Goal: Information Seeking & Learning: Learn about a topic

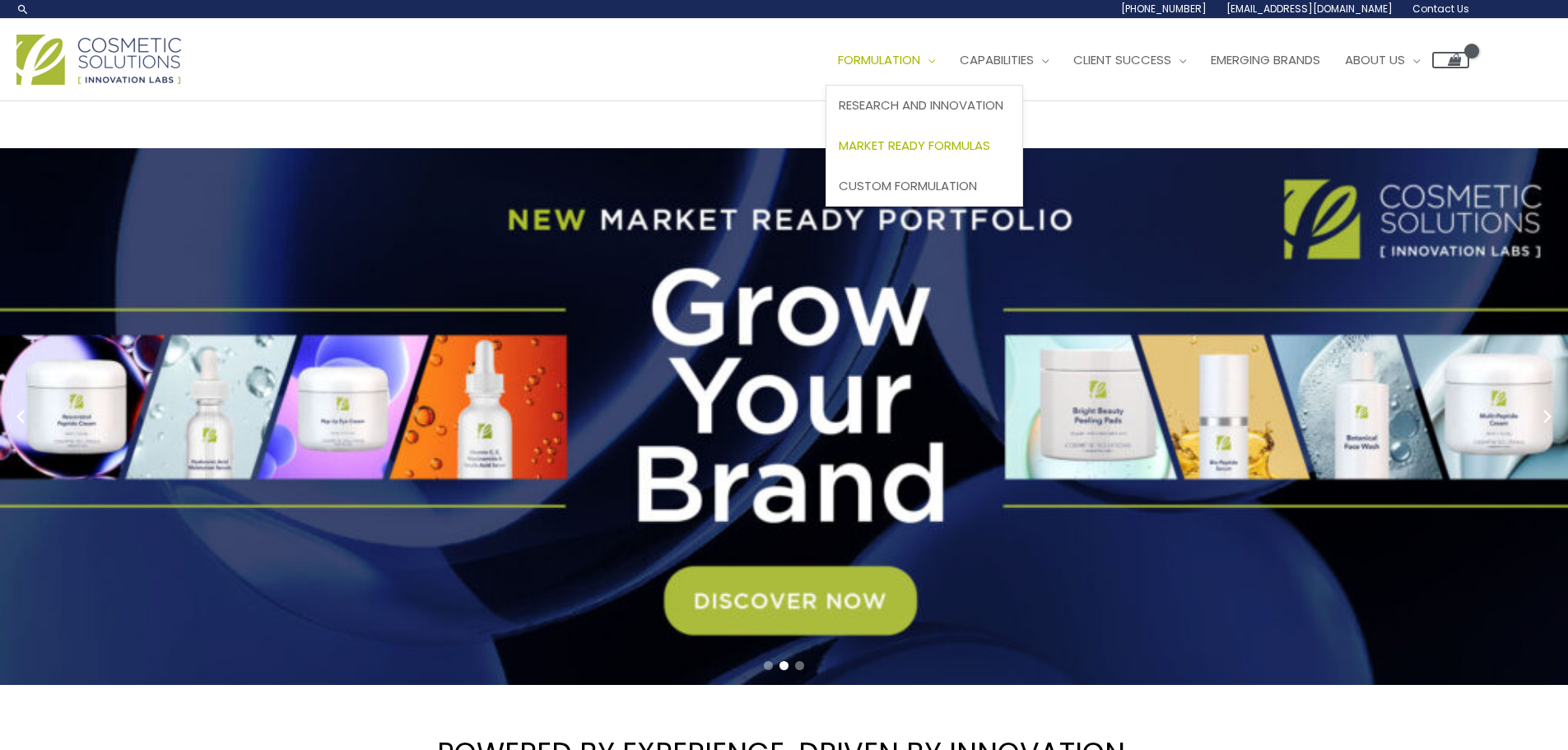
click at [941, 152] on span "Market Ready Formulas" at bounding box center [914, 145] width 152 height 17
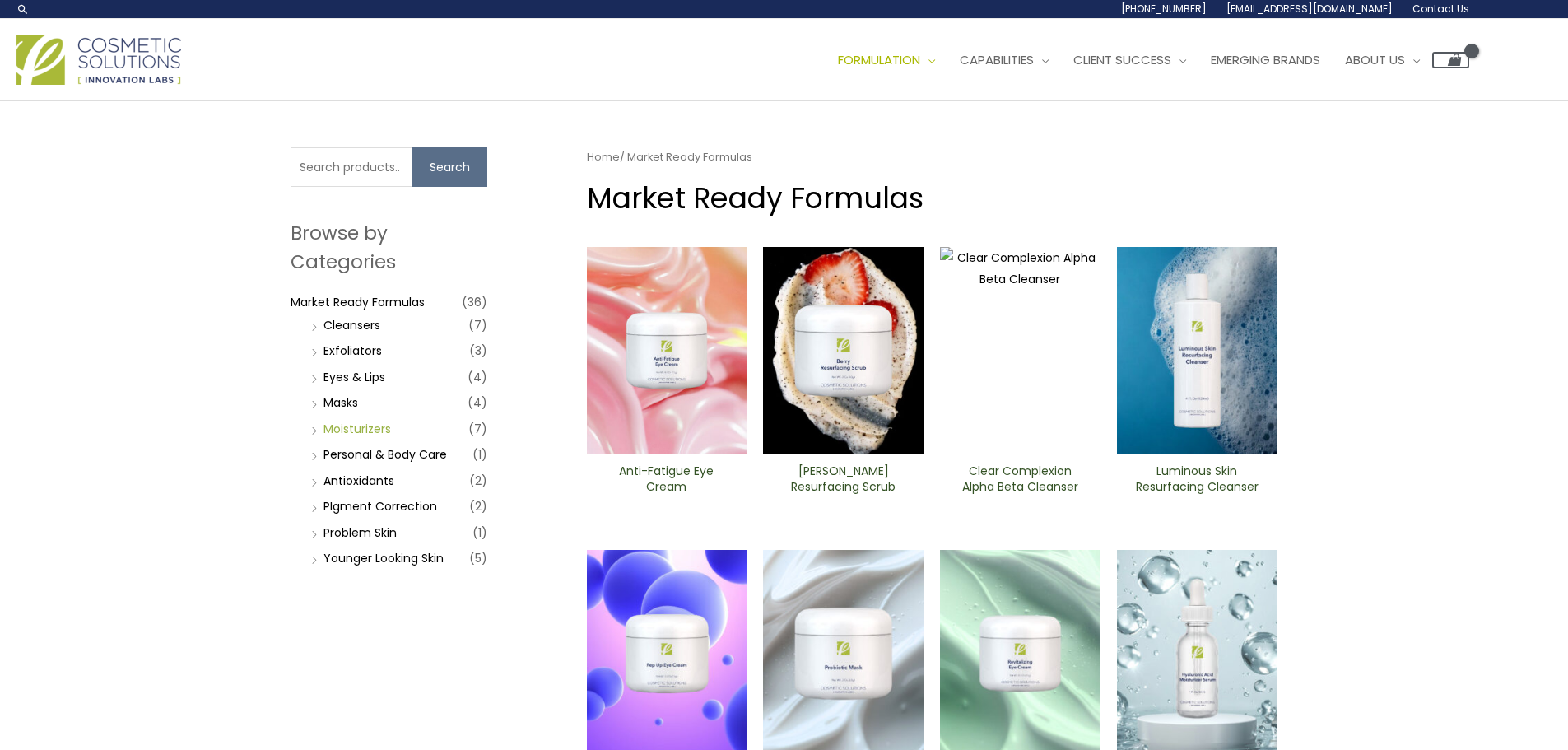
click at [370, 424] on link "Moisturizers" at bounding box center [357, 428] width 68 height 16
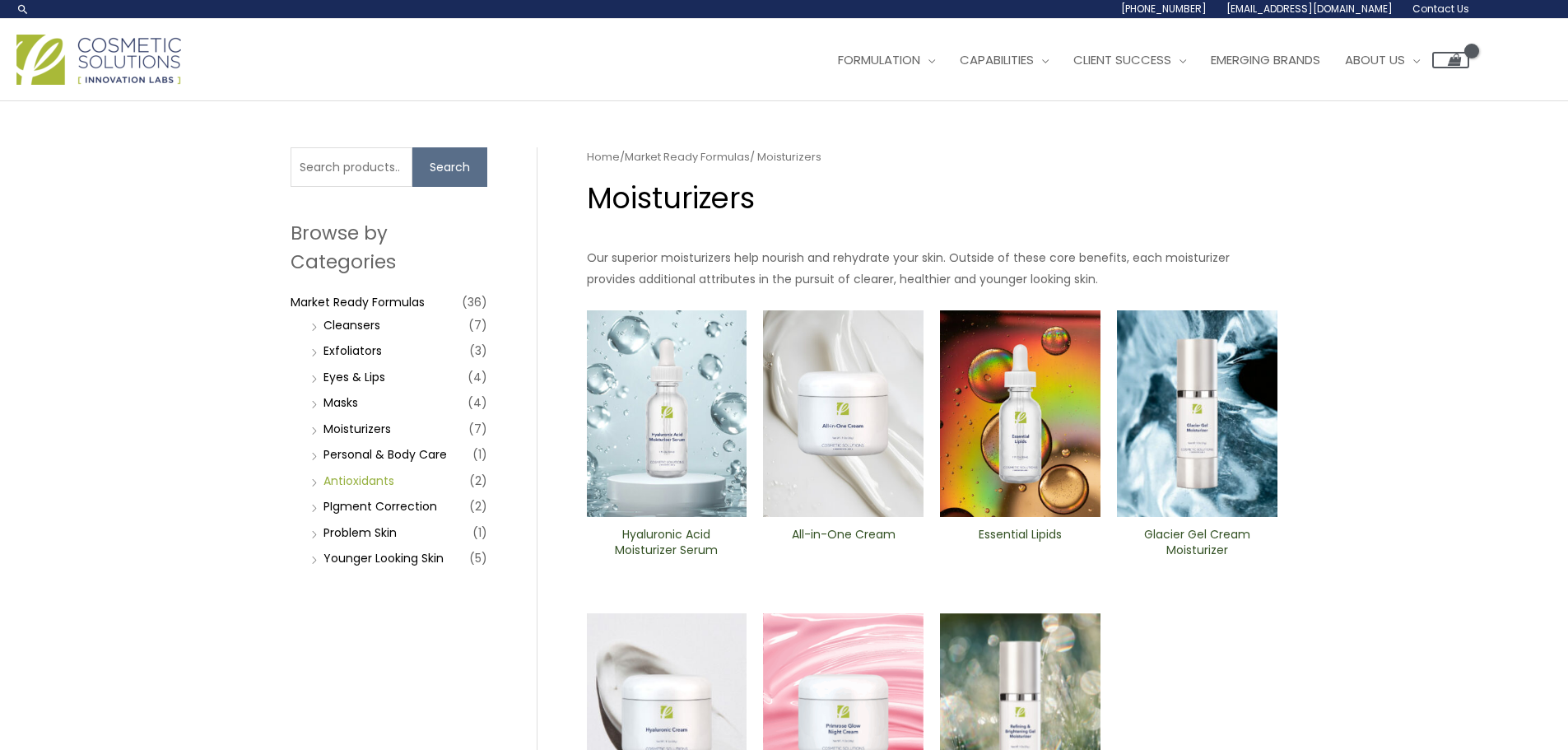
click at [378, 482] on link "Antioxidants" at bounding box center [359, 480] width 71 height 16
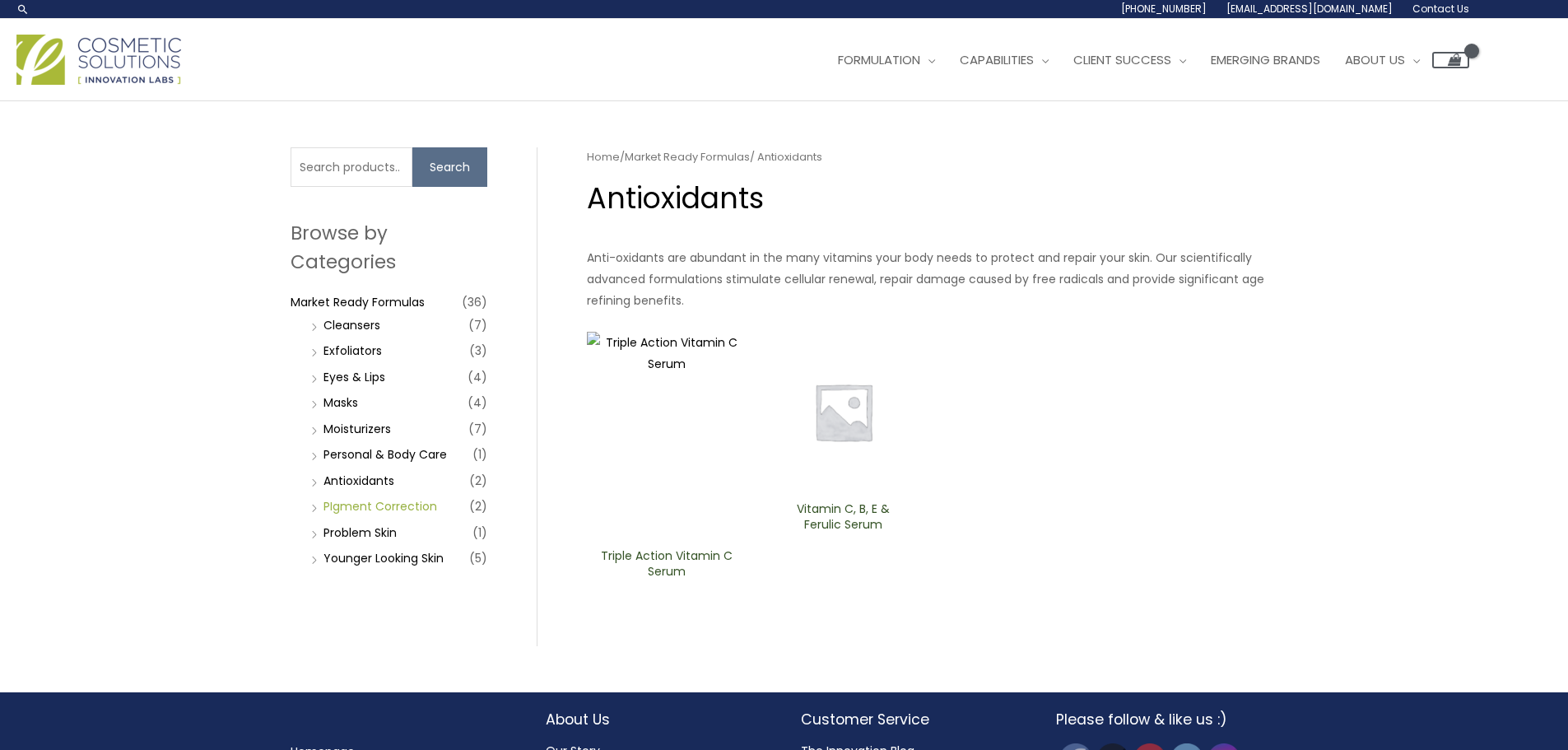
click at [365, 505] on link "PIgment Correction" at bounding box center [380, 505] width 113 height 16
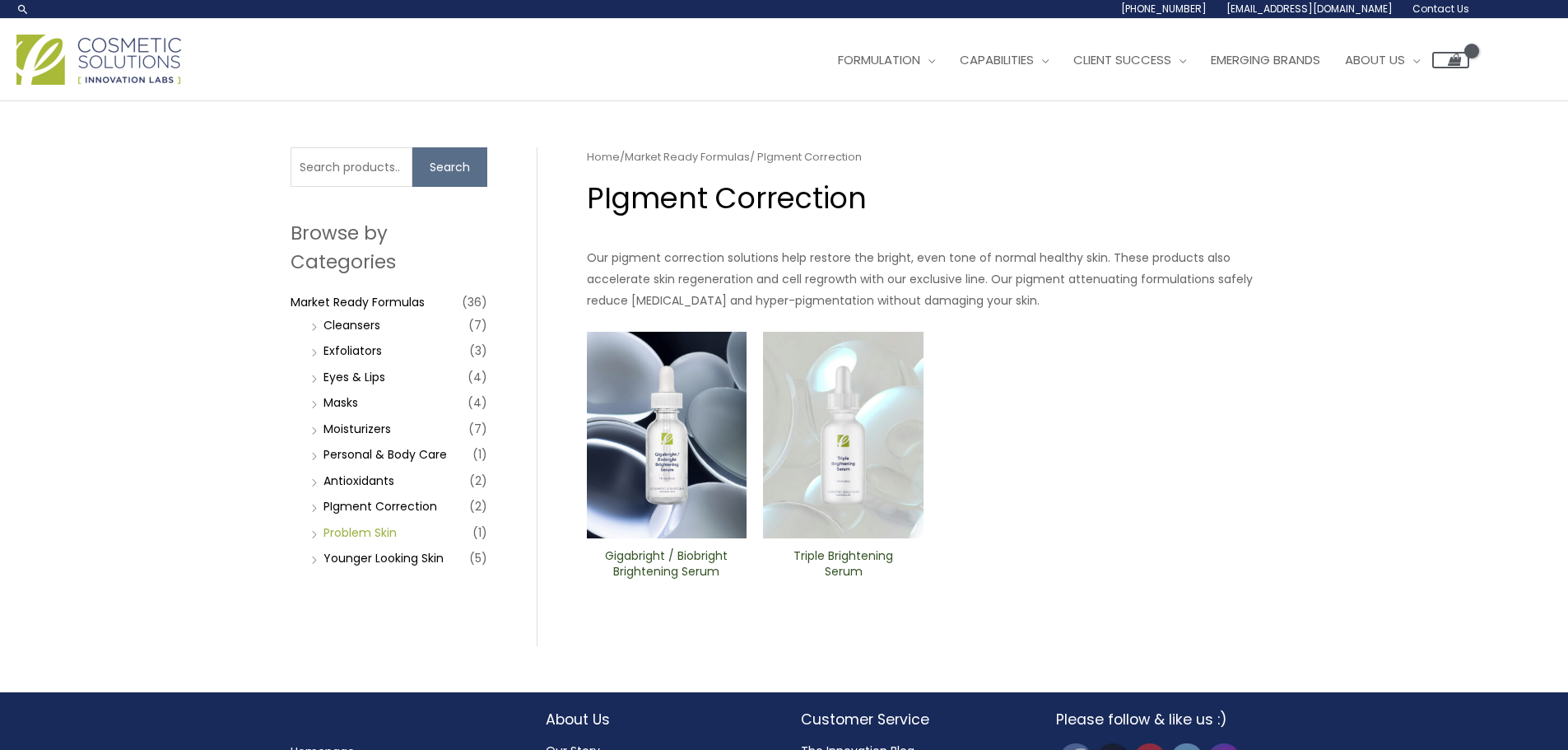
click at [370, 537] on link "Problem Skin" at bounding box center [360, 532] width 74 height 16
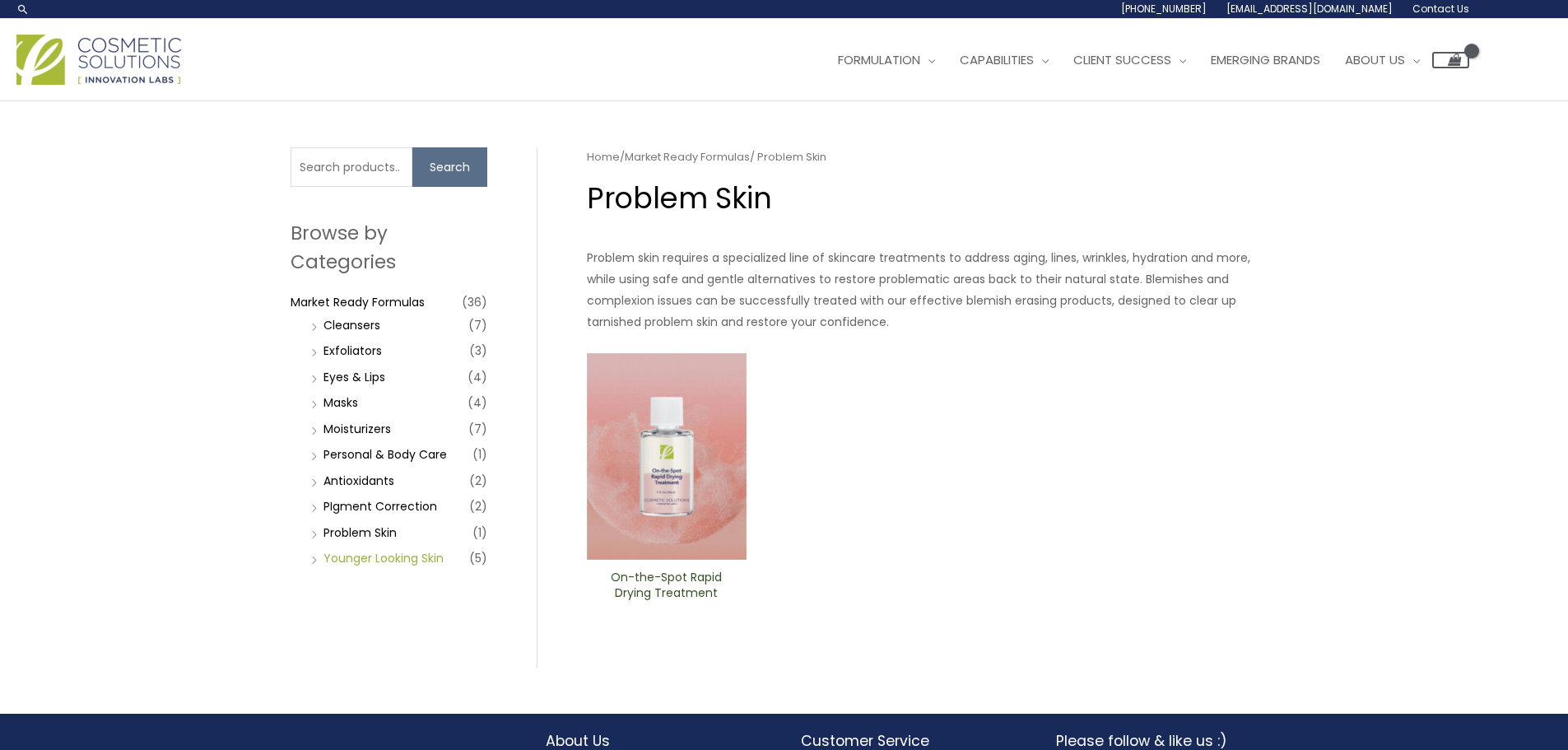
click at [377, 560] on link "Younger Looking Skin" at bounding box center [384, 557] width 120 height 16
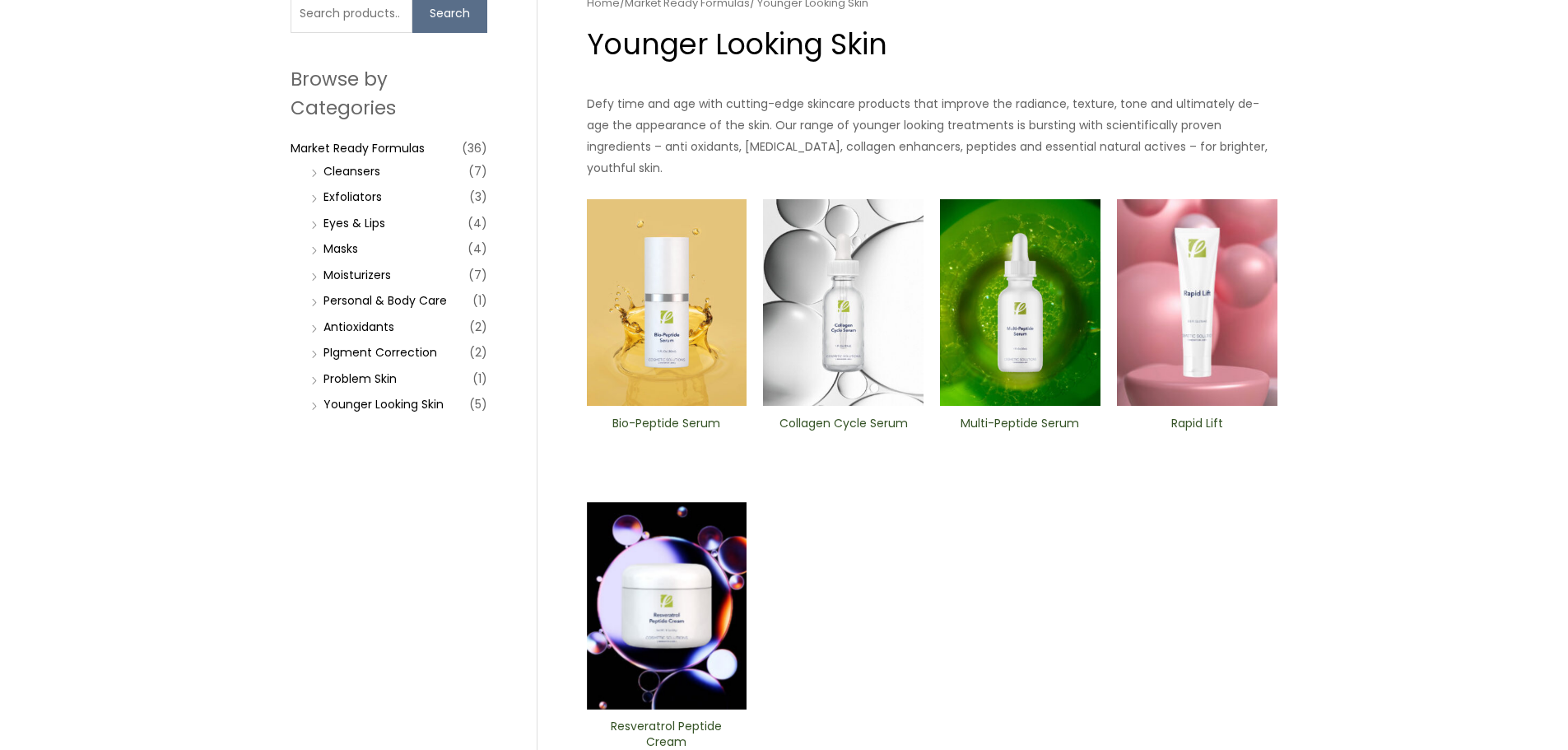
scroll to position [164, 0]
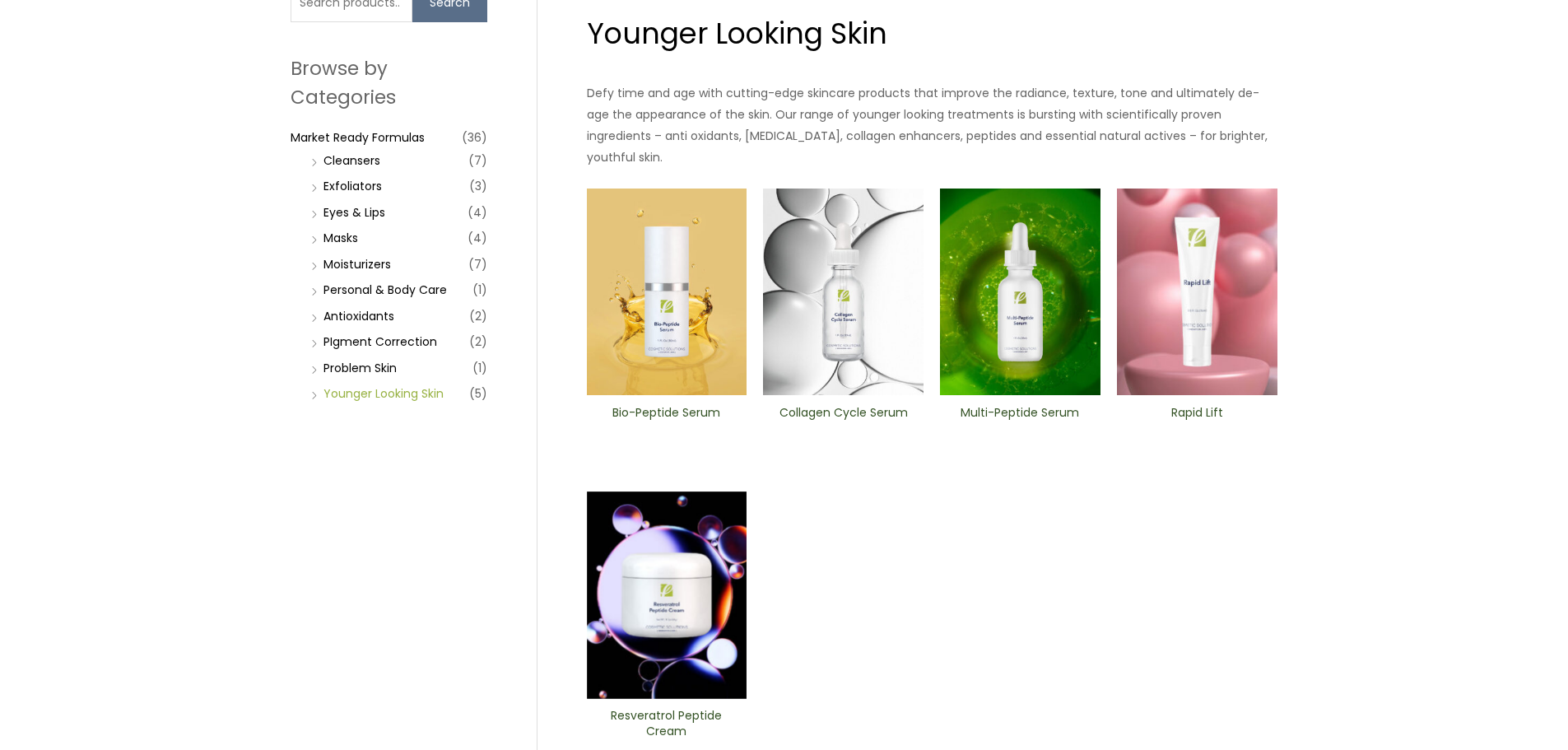
click at [406, 388] on link "Younger Looking Skin" at bounding box center [384, 393] width 120 height 16
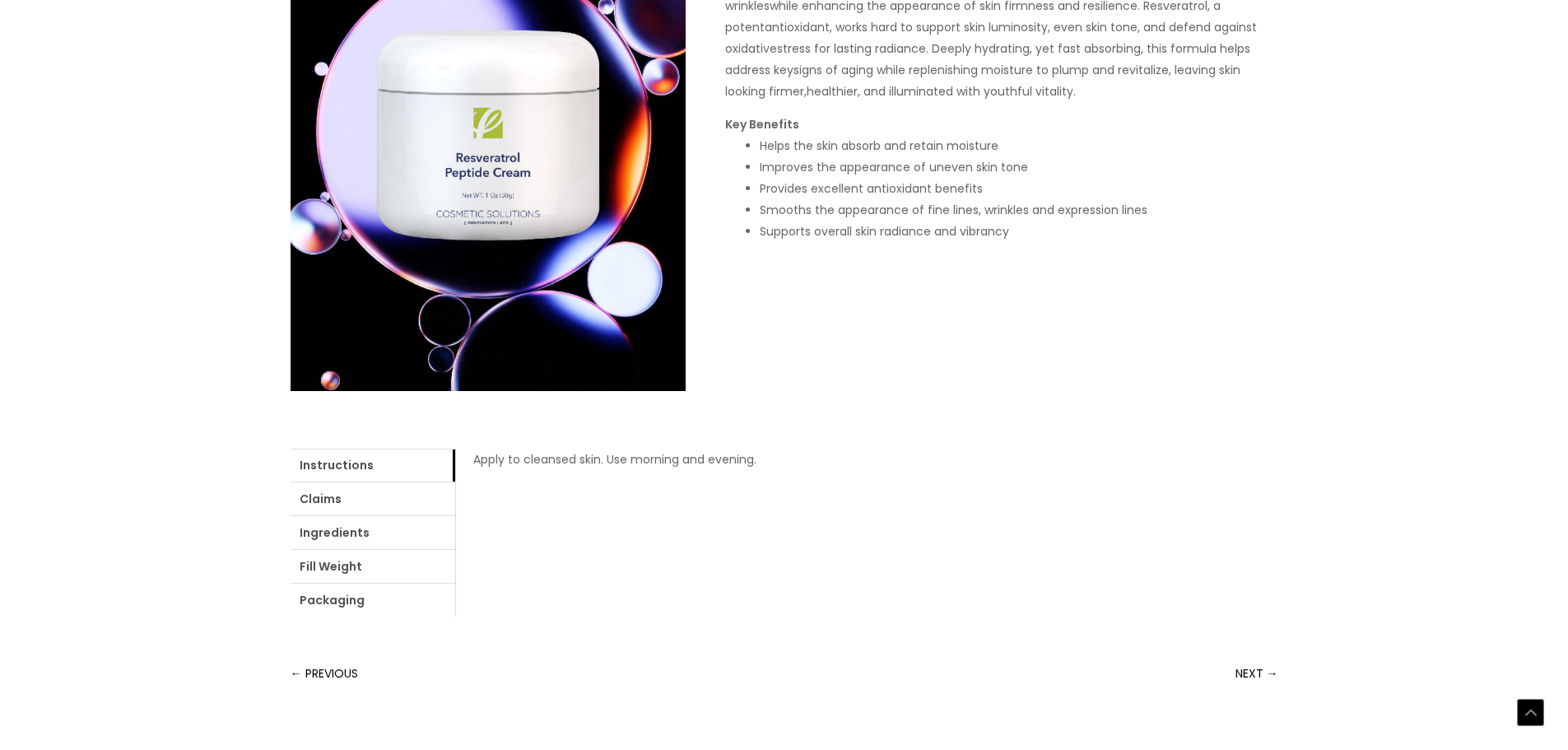
scroll to position [470, 0]
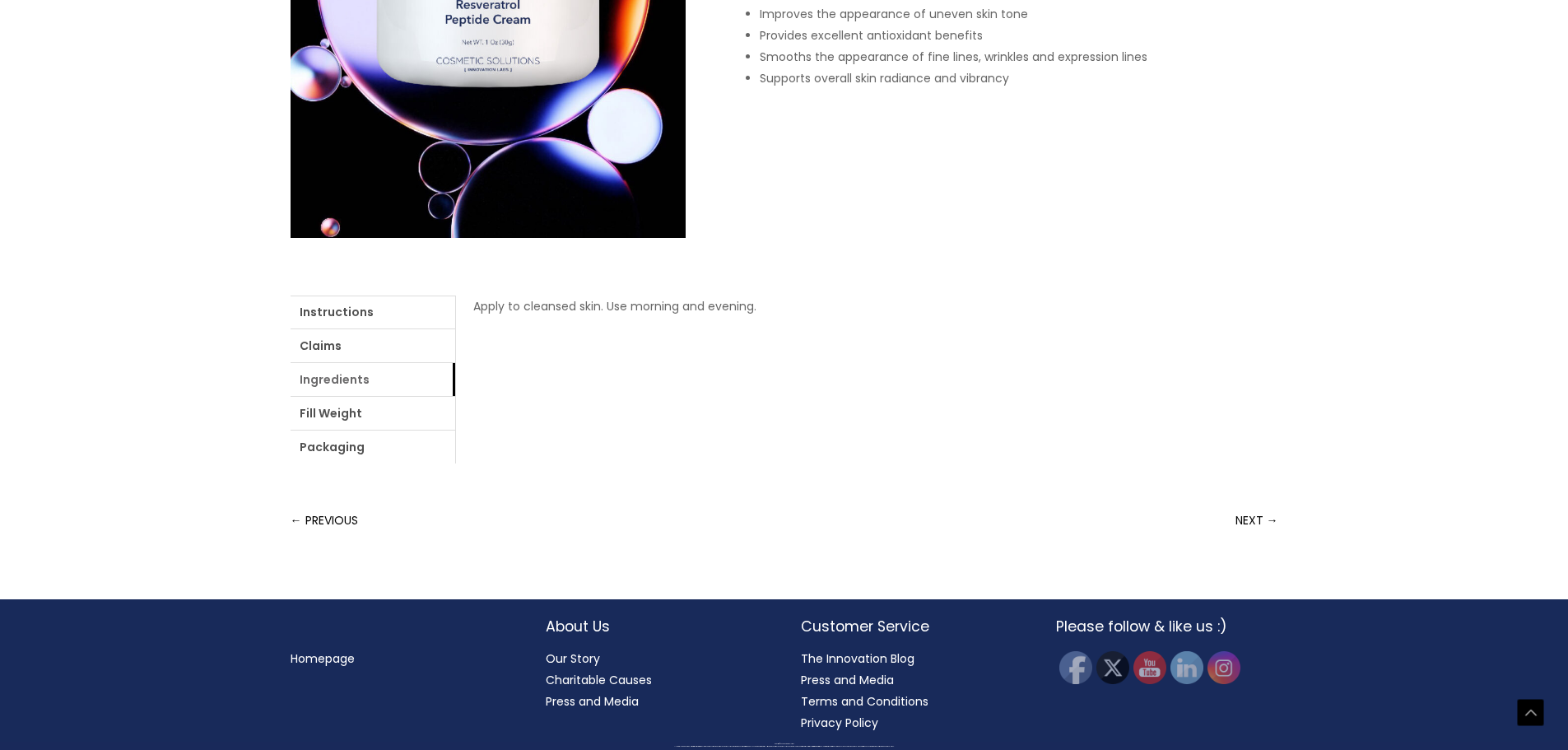
click at [362, 386] on link "Ingredients" at bounding box center [373, 379] width 164 height 33
click at [877, 310] on link "login" at bounding box center [875, 306] width 27 height 16
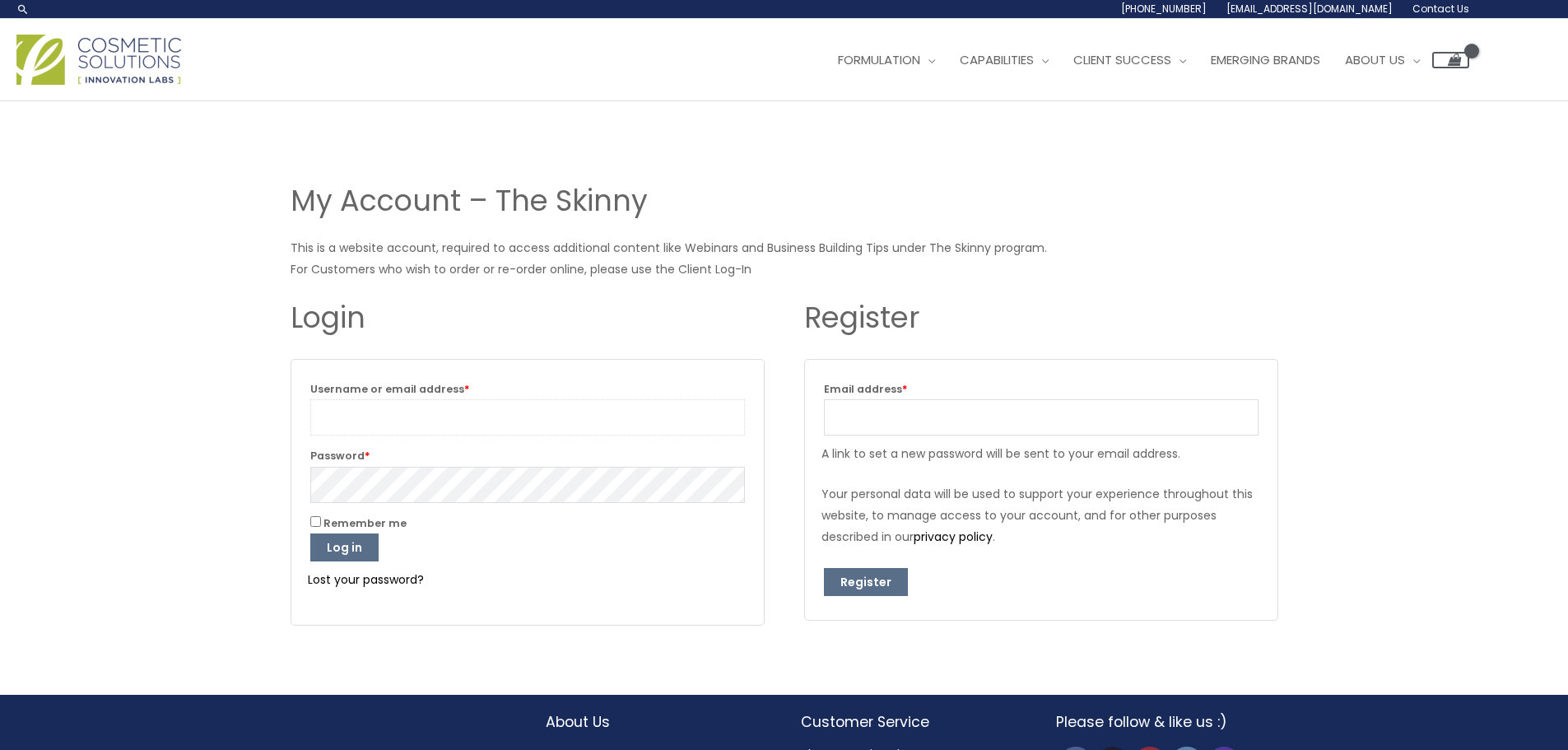
click at [452, 426] on input "Username or email address * Required" at bounding box center [527, 417] width 434 height 36
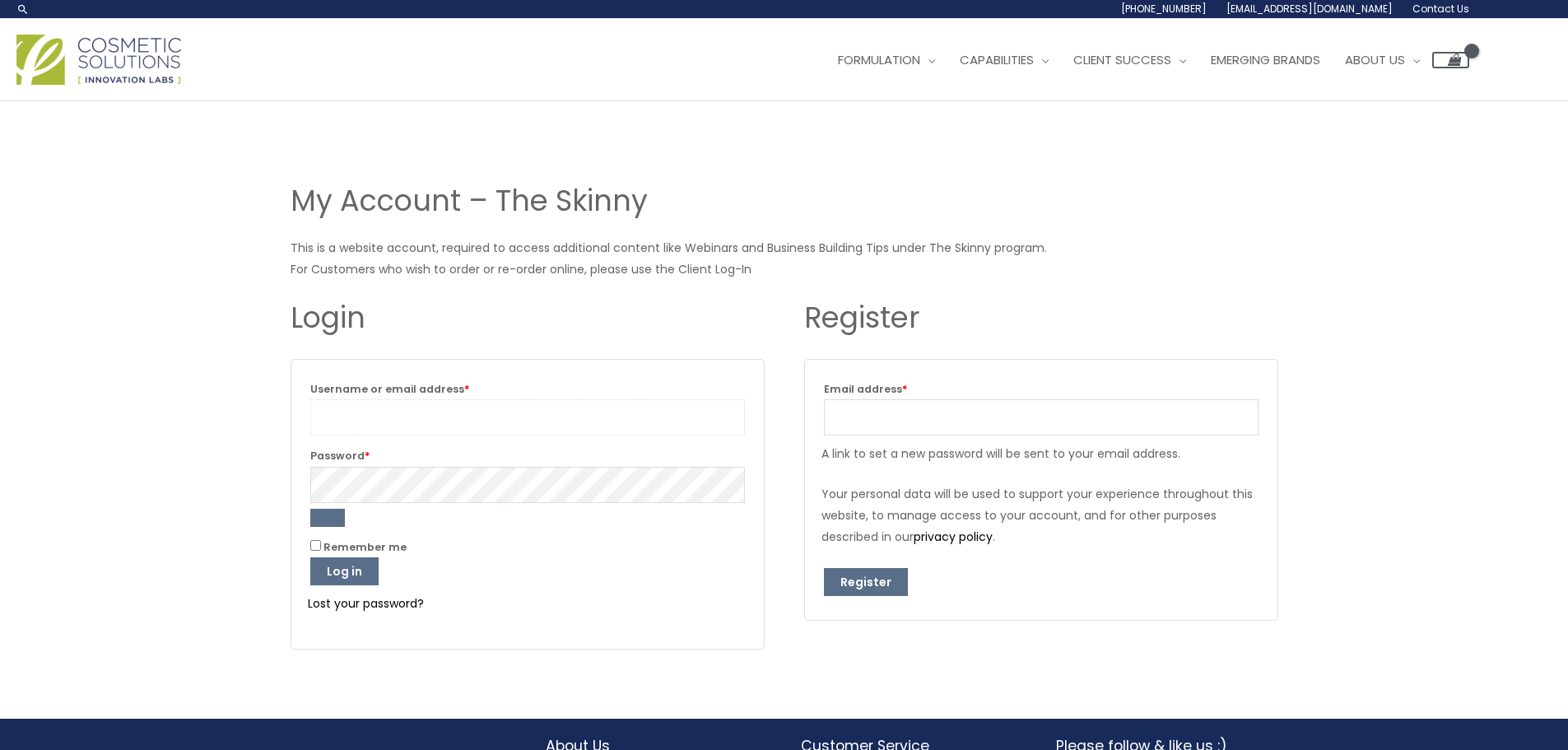
type input "beautysolutionsusa@gmail.com"
click at [324, 574] on button "Log in" at bounding box center [345, 571] width 69 height 28
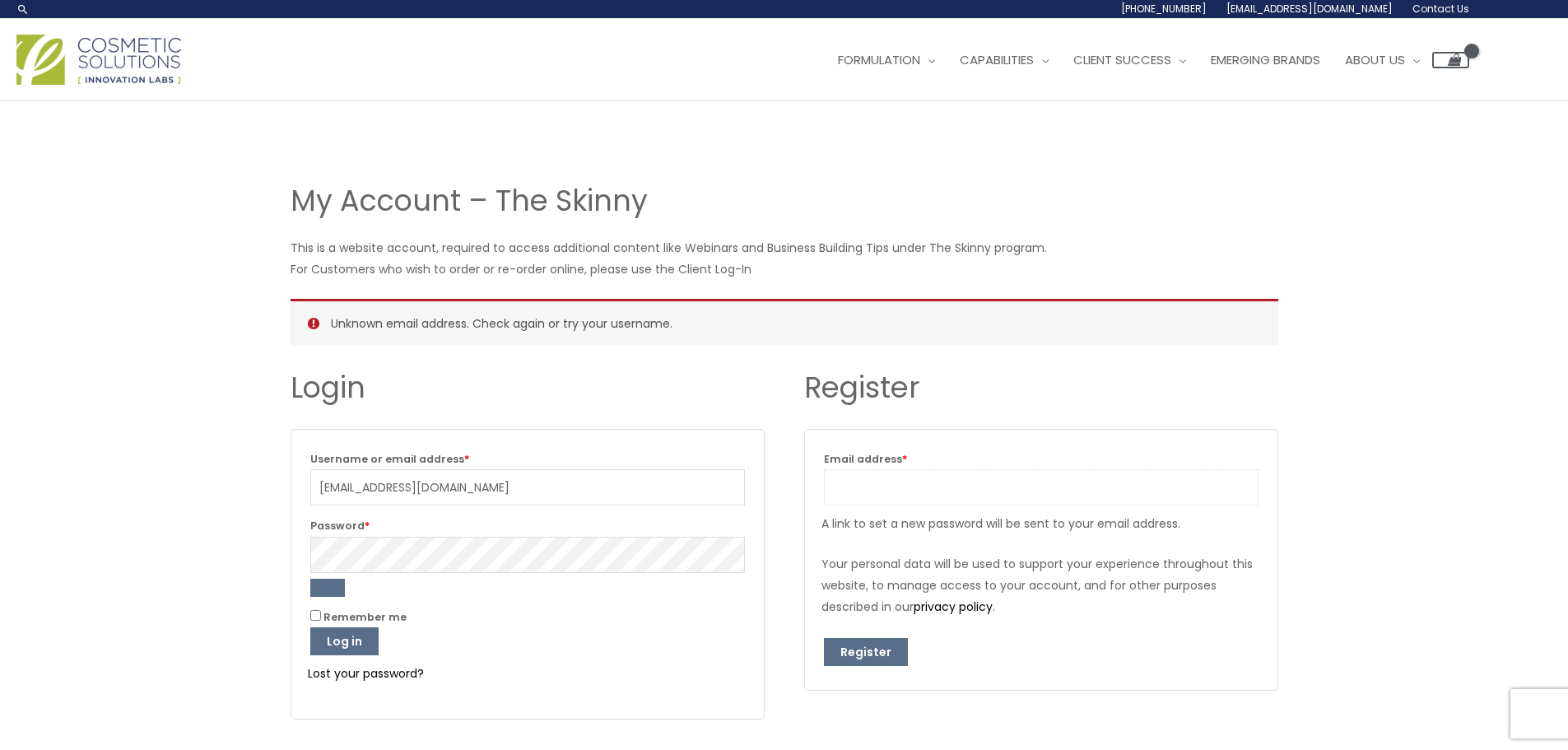
click at [870, 489] on input "Email address * Required" at bounding box center [1041, 487] width 434 height 36
type input "beautysolutionsusa@gmail.com"
click at [848, 652] on button "Register" at bounding box center [865, 651] width 84 height 28
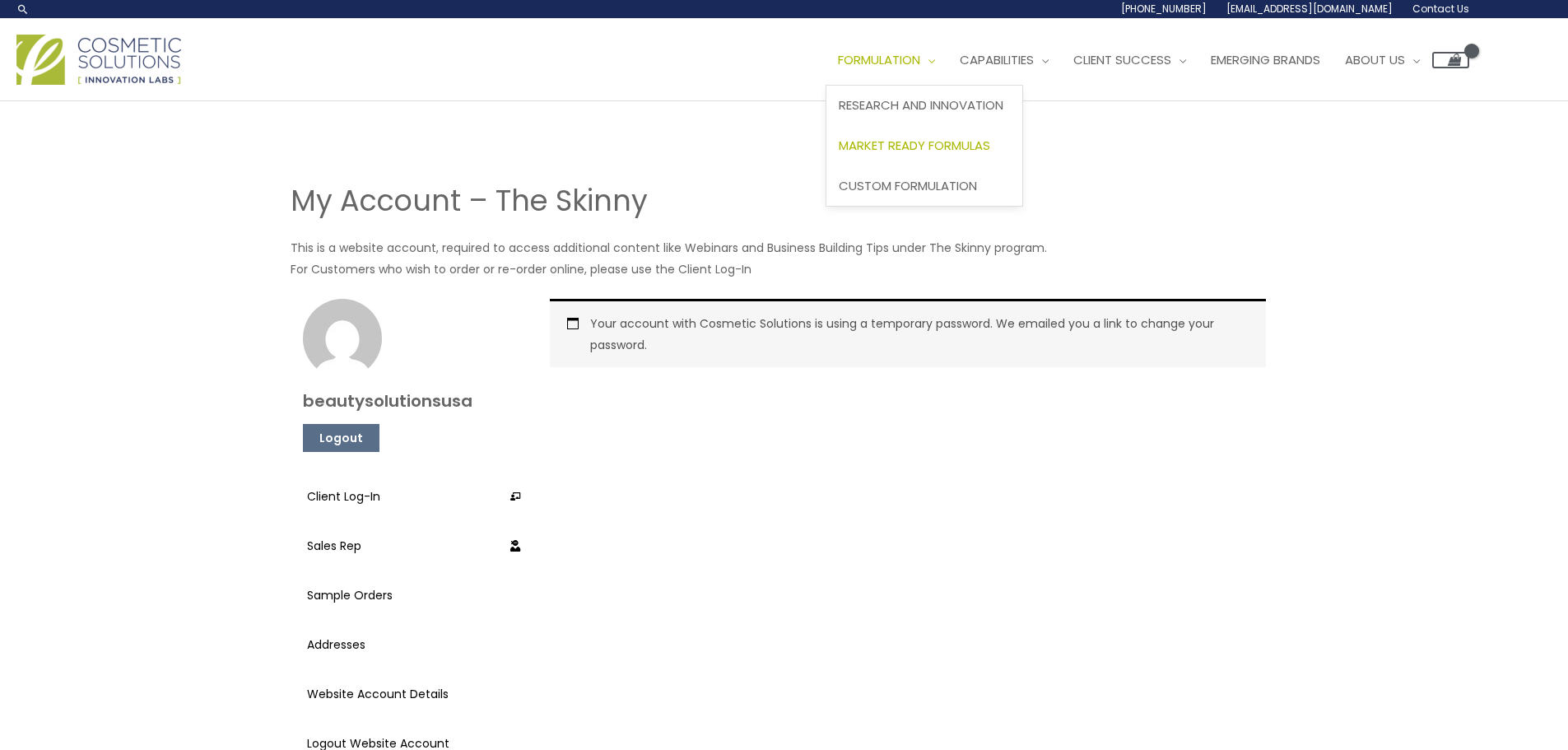
click at [919, 138] on span "Market Ready Formulas" at bounding box center [914, 145] width 152 height 17
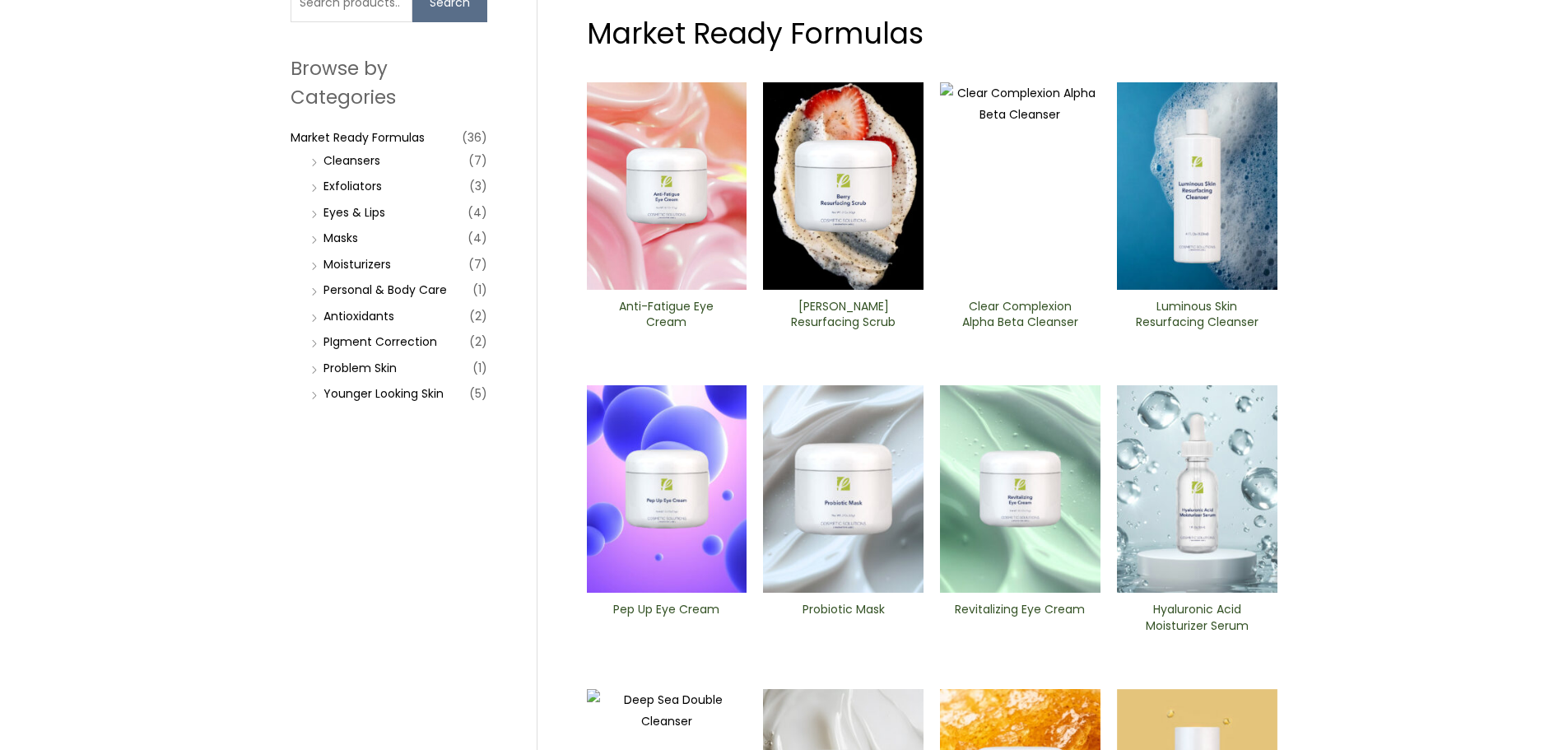
scroll to position [247, 0]
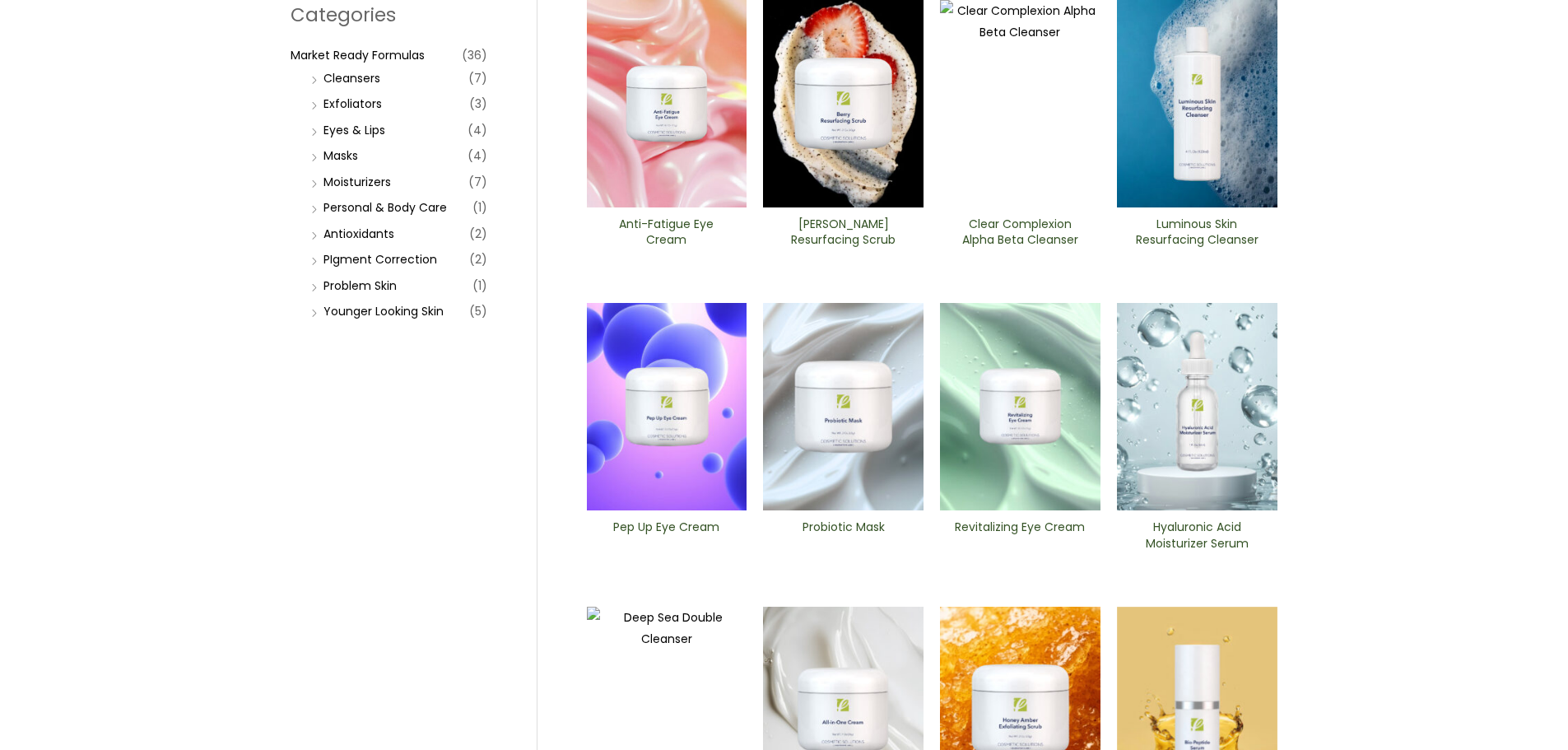
click at [1007, 553] on link "Revitalizing ​Eye Cream" at bounding box center [1020, 538] width 133 height 37
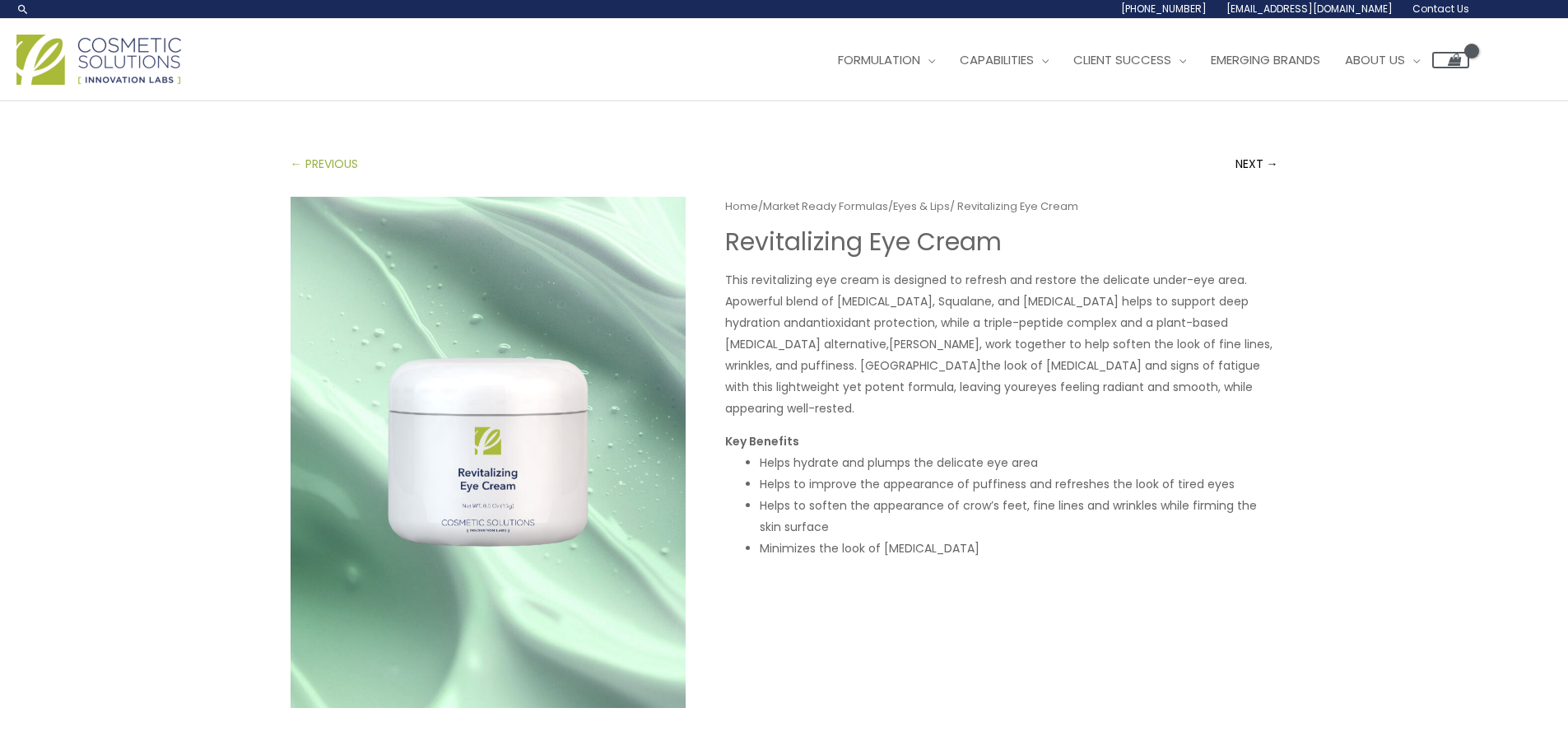
click at [294, 165] on link "← PREVIOUS" at bounding box center [324, 163] width 68 height 33
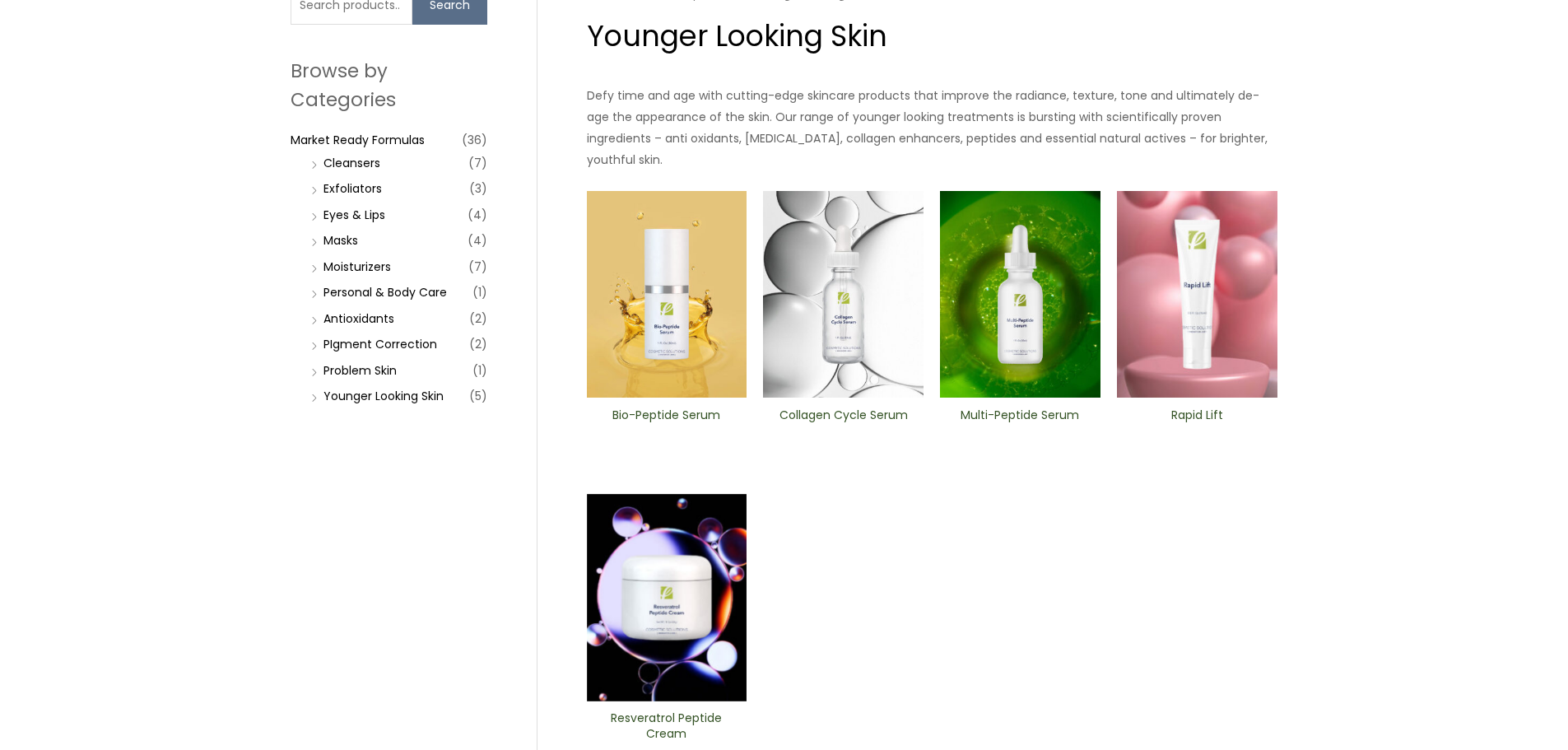
scroll to position [164, 0]
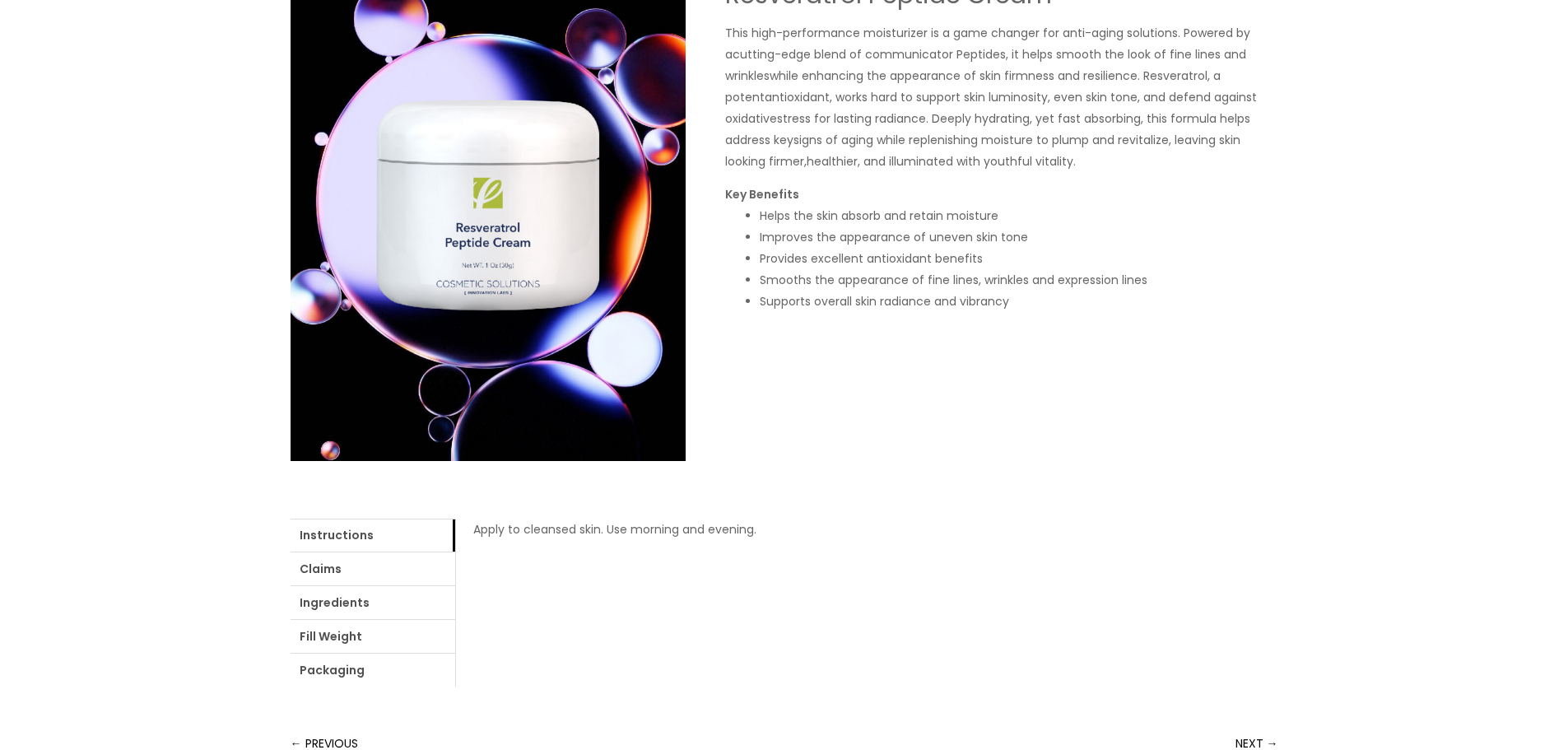
scroll to position [329, 0]
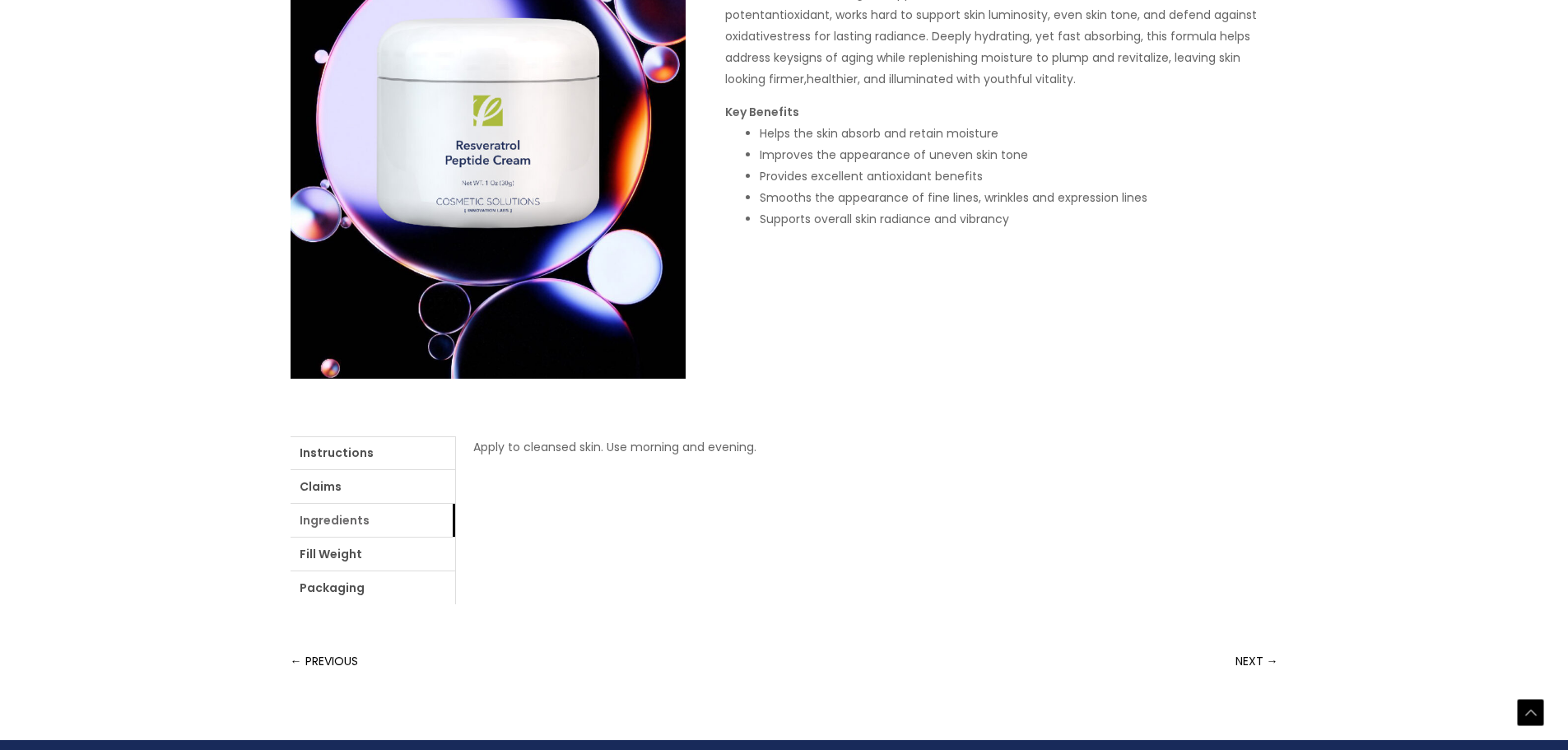
click at [345, 519] on link "Ingredients" at bounding box center [373, 520] width 164 height 33
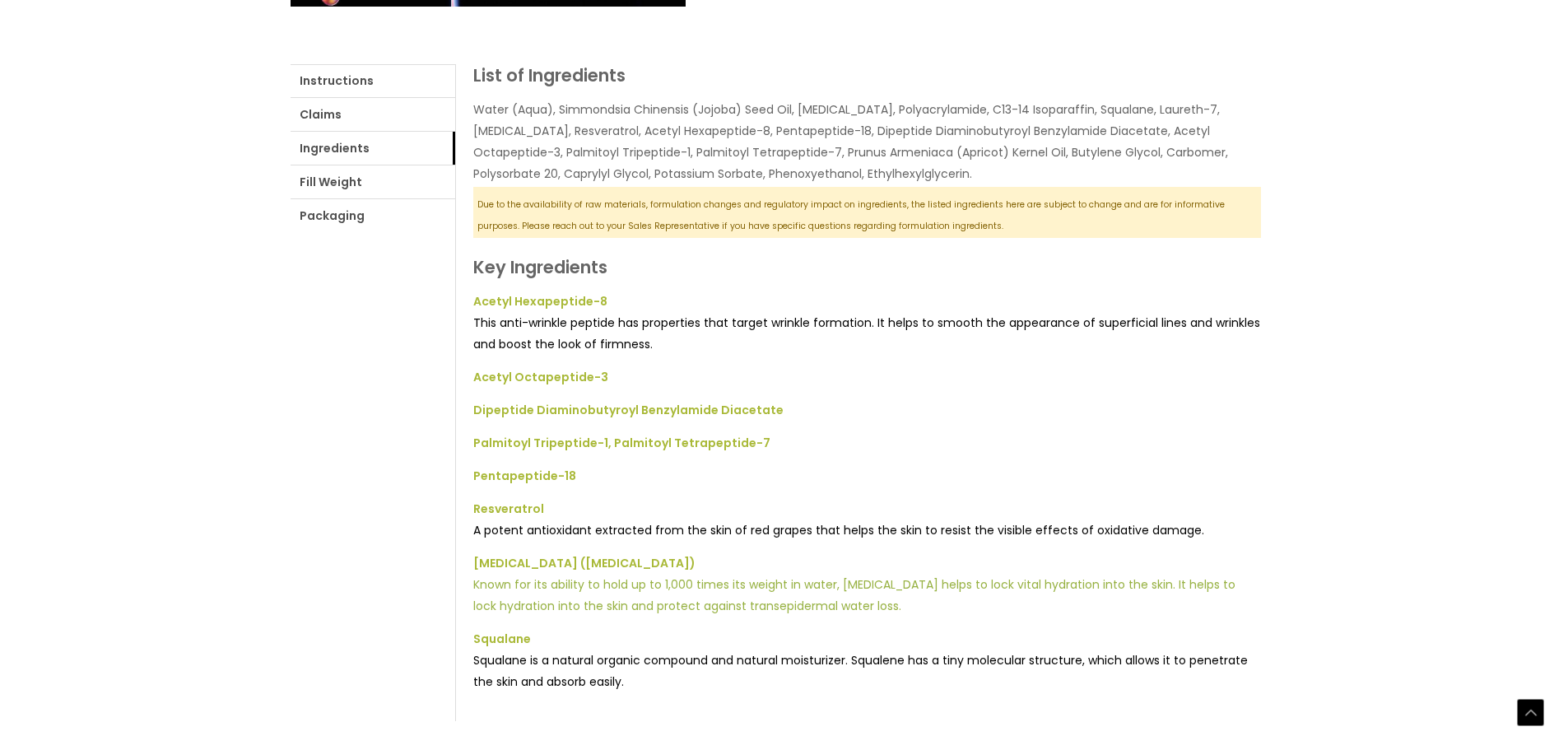
scroll to position [741, 0]
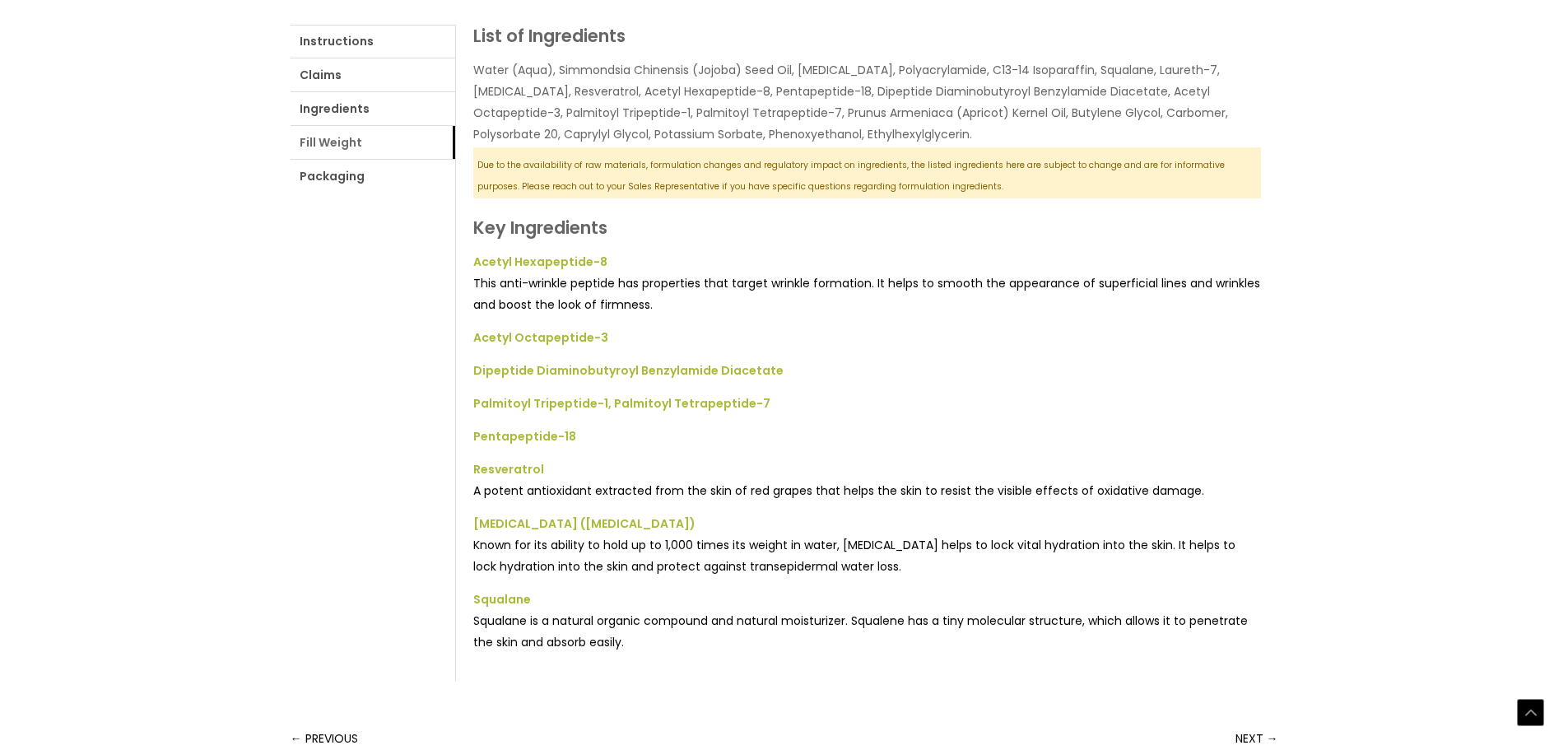
click at [344, 149] on link "Fill Weight" at bounding box center [373, 142] width 164 height 33
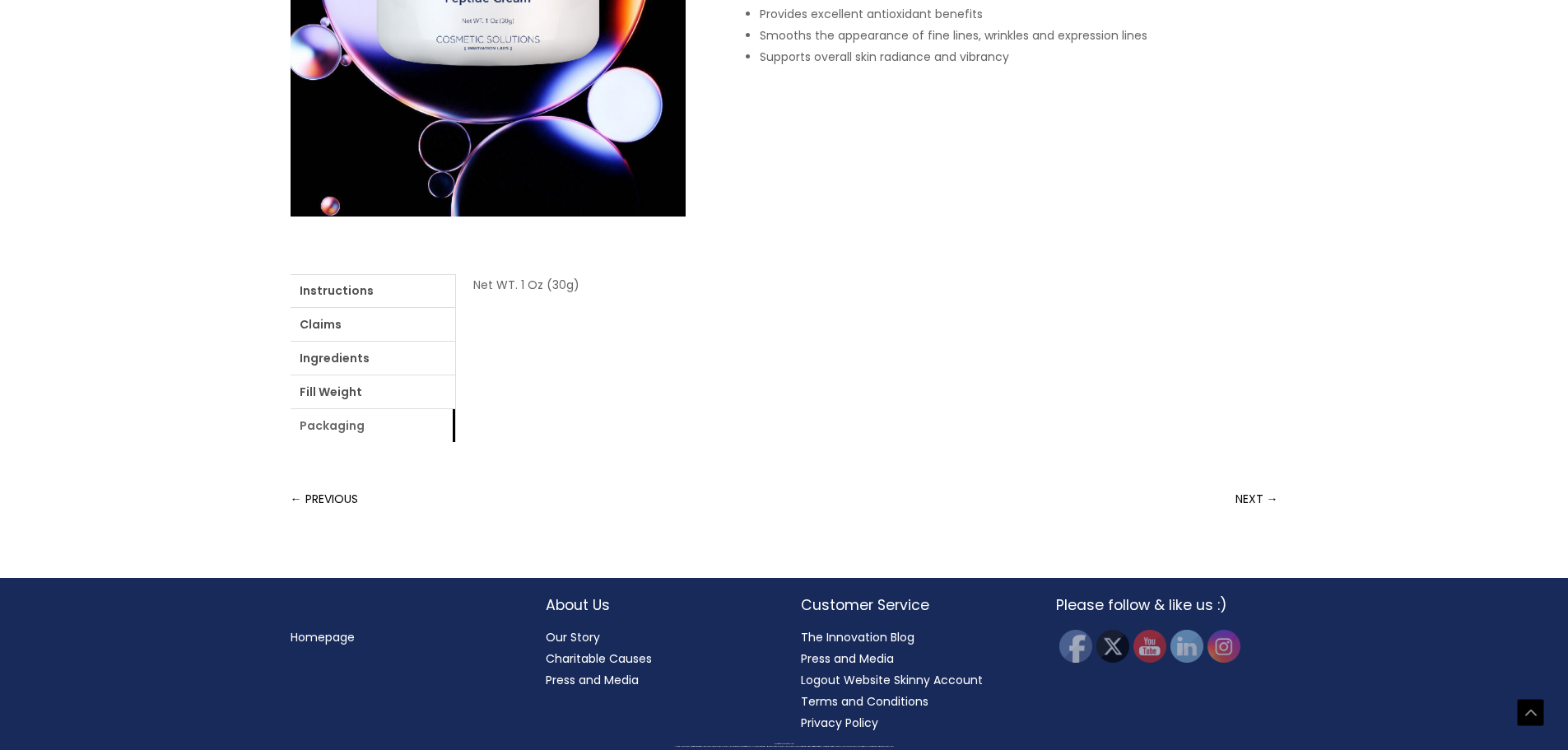
click at [351, 431] on link "Packaging" at bounding box center [373, 425] width 164 height 33
click at [346, 323] on link "Claims" at bounding box center [373, 324] width 164 height 33
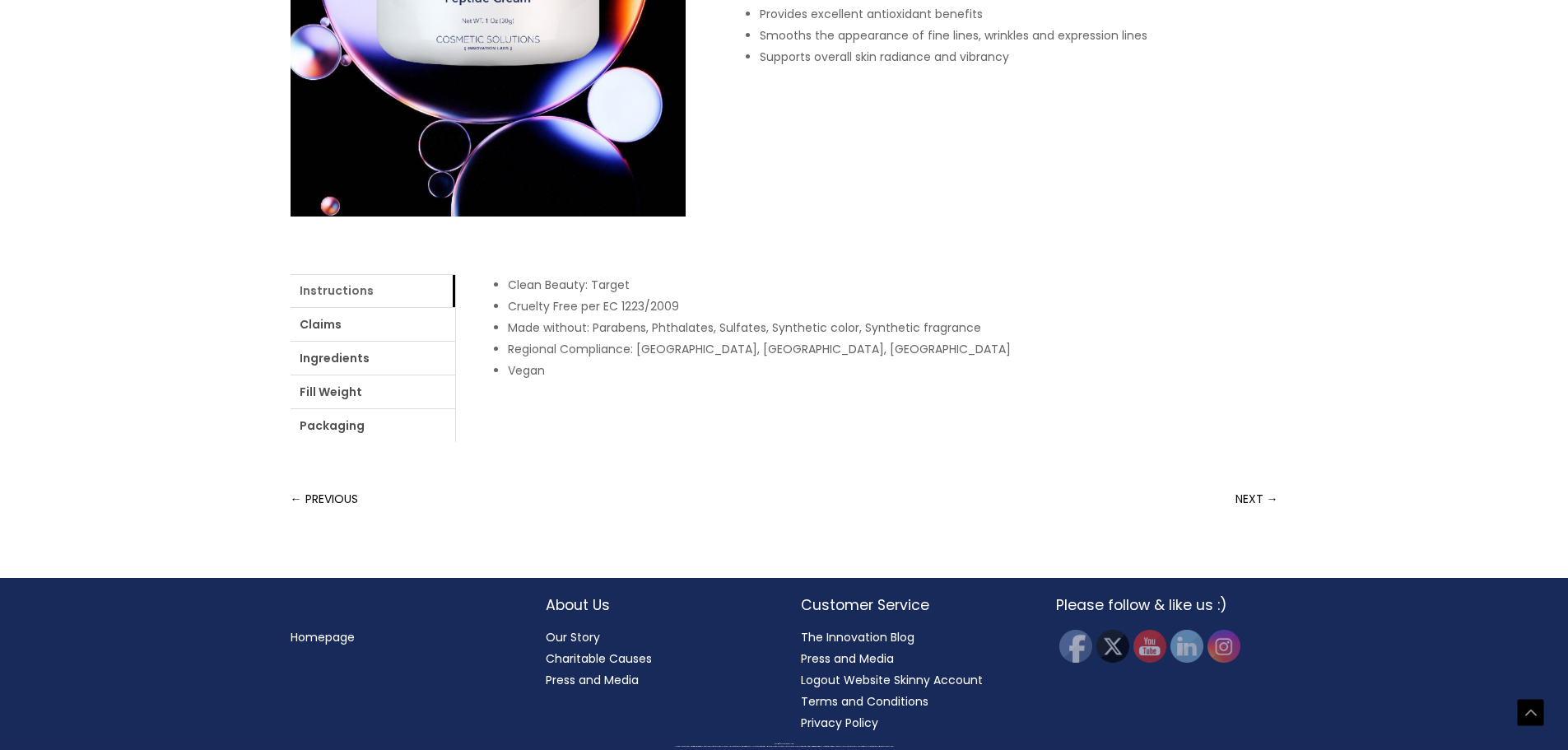
click at [359, 289] on link "Instructions" at bounding box center [373, 290] width 164 height 33
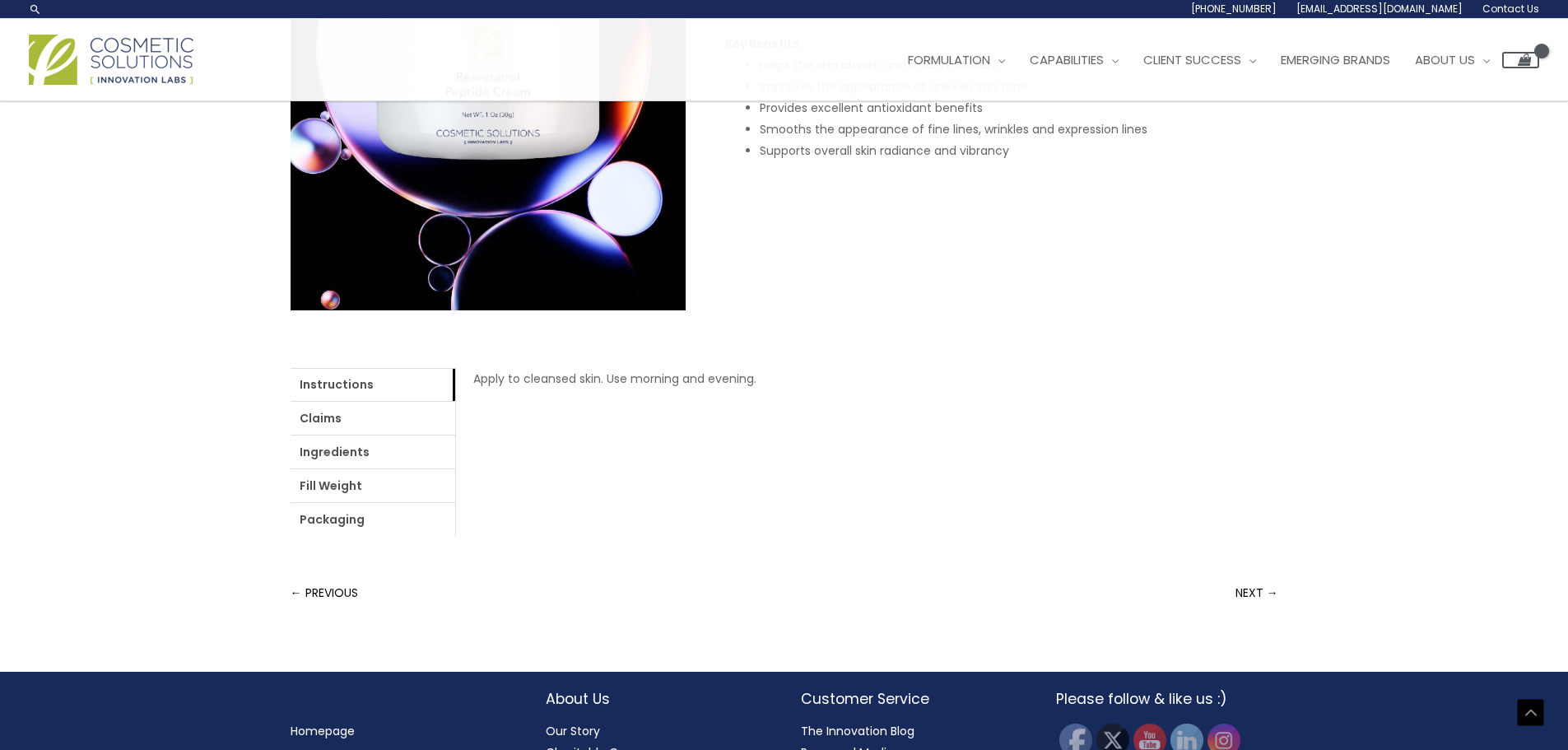
scroll to position [327, 0]
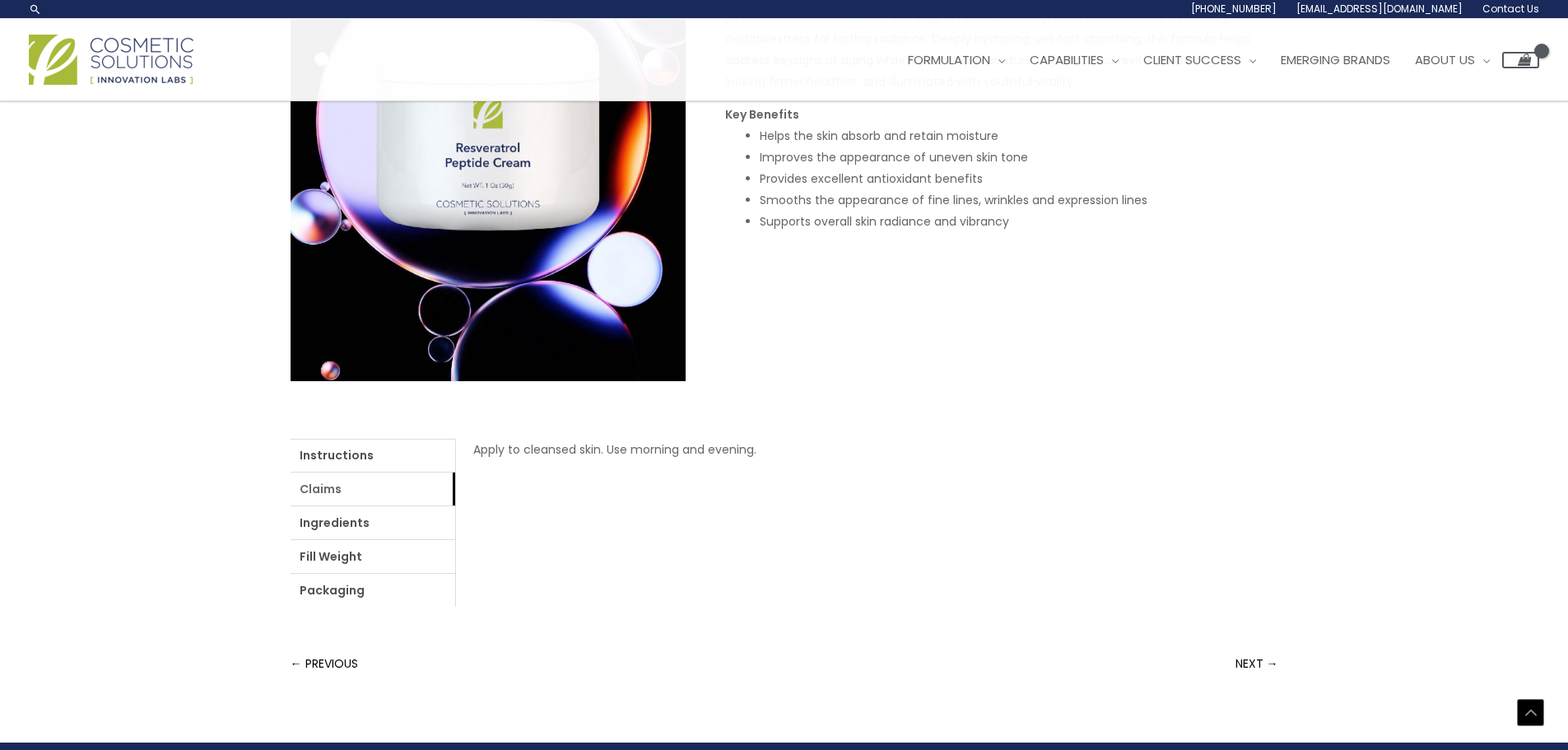
click at [331, 487] on link "Claims" at bounding box center [373, 488] width 164 height 33
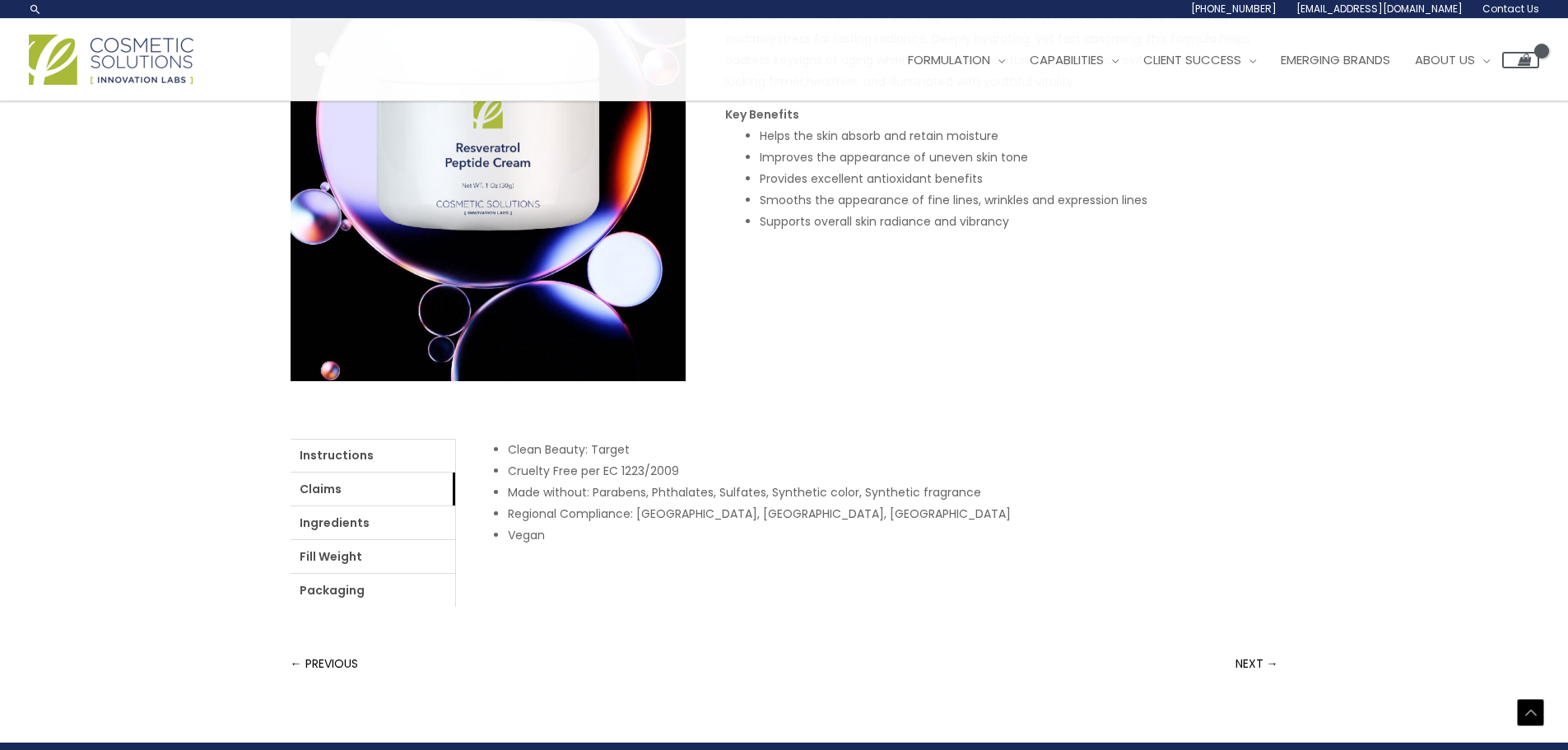
click at [1002, 329] on div "Home / Market Ready Formulas / Younger Looking Skin / Resveratrol Peptide Cream…" at bounding box center [784, 238] width 988 height 736
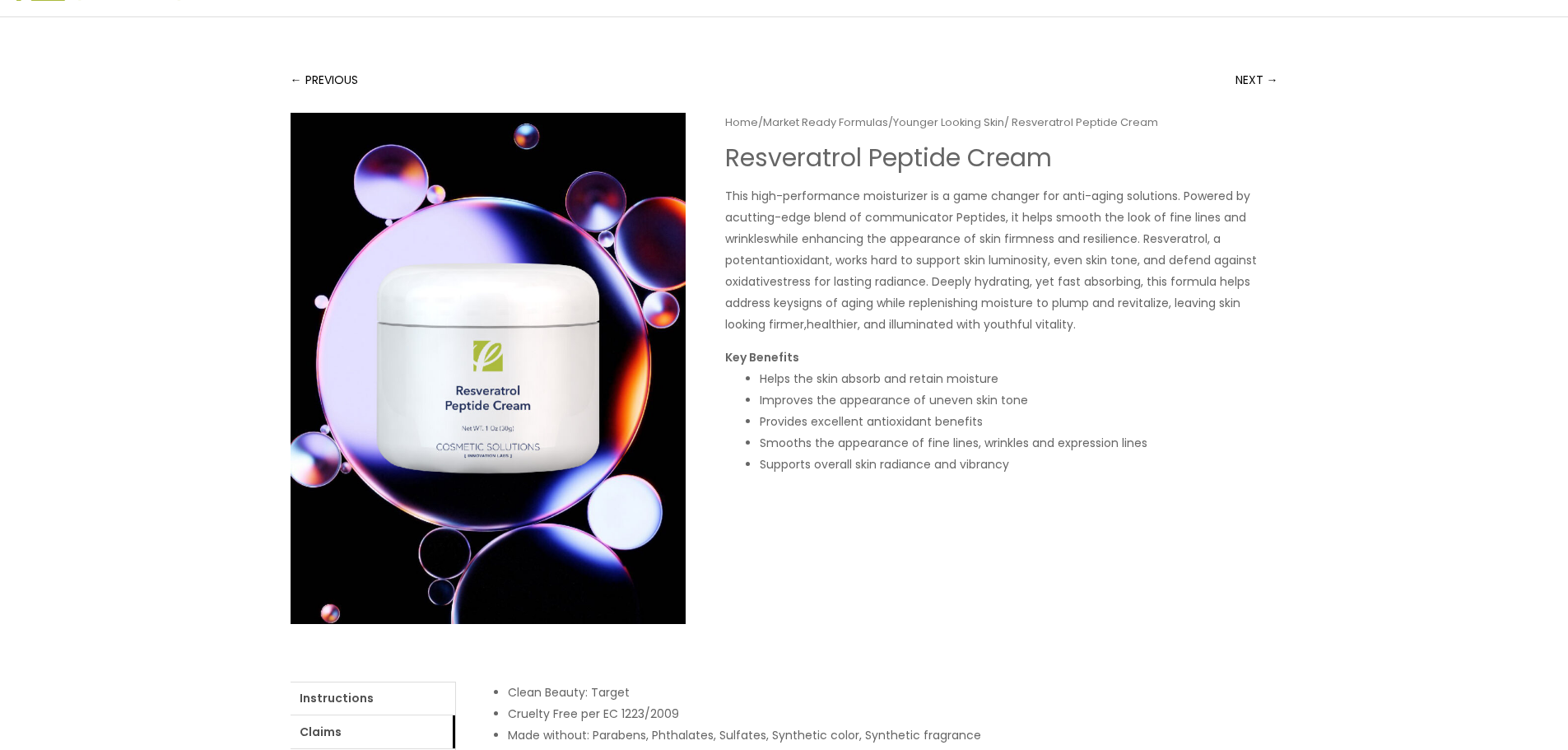
scroll to position [80, 0]
